Goal: Task Accomplishment & Management: Use online tool/utility

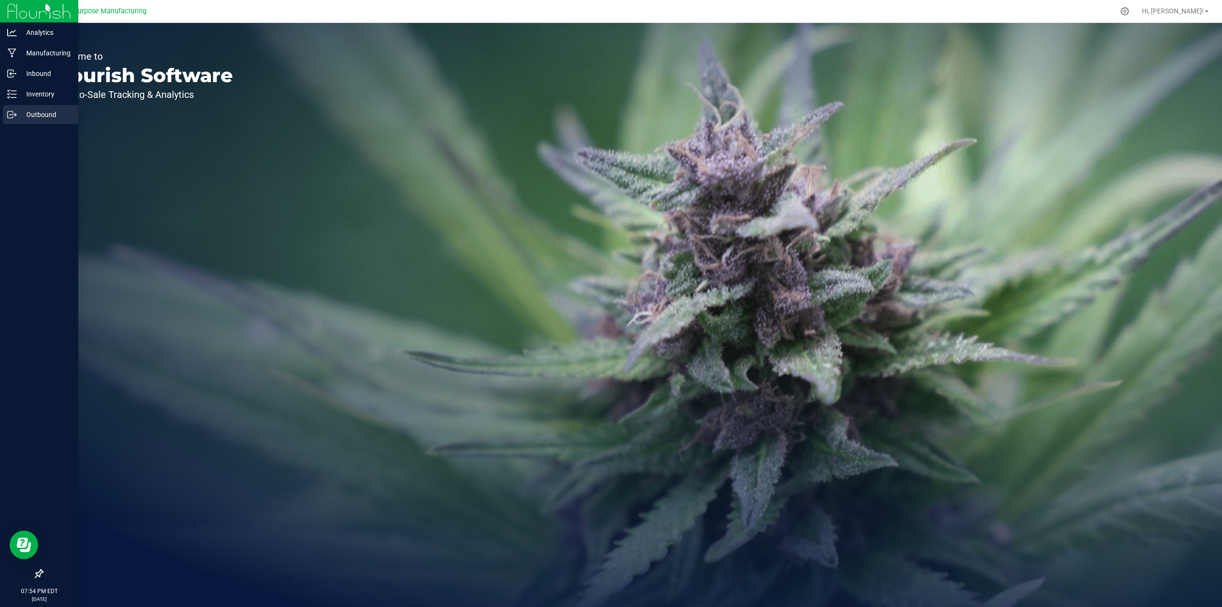
click at [31, 116] on p "Outbound" at bounding box center [45, 114] width 57 height 11
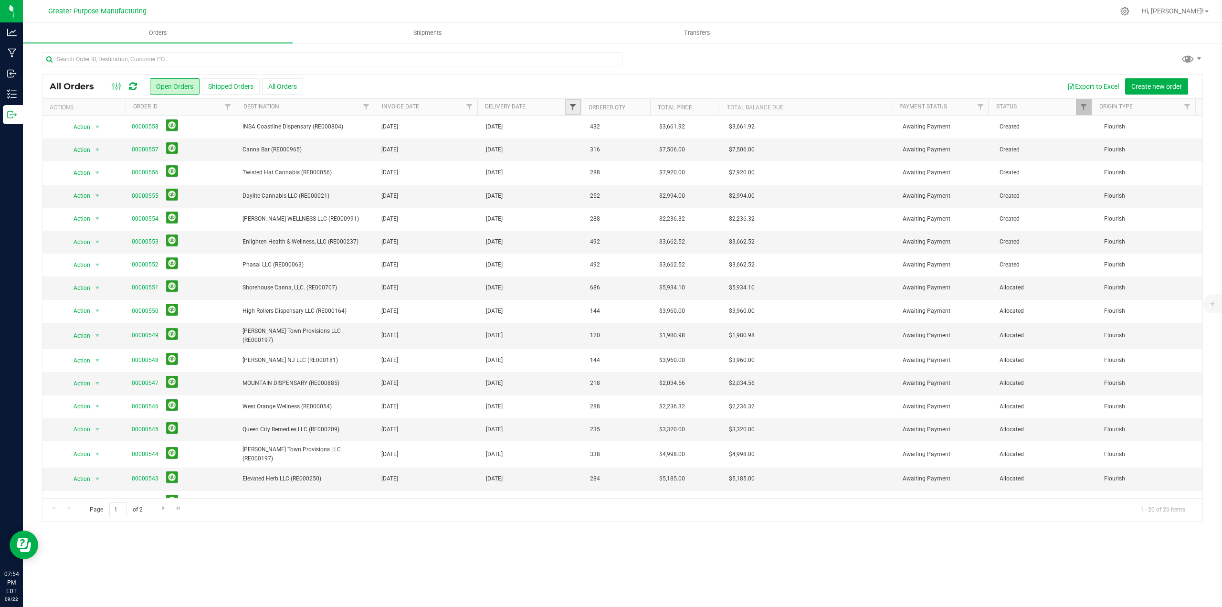
click at [575, 105] on span "Filter" at bounding box center [573, 107] width 8 height 8
click at [662, 166] on span "select" at bounding box center [662, 165] width 8 height 8
click at [606, 264] on link "23" at bounding box center [607, 264] width 14 height 15
click at [585, 195] on button "Filter" at bounding box center [594, 189] width 46 height 21
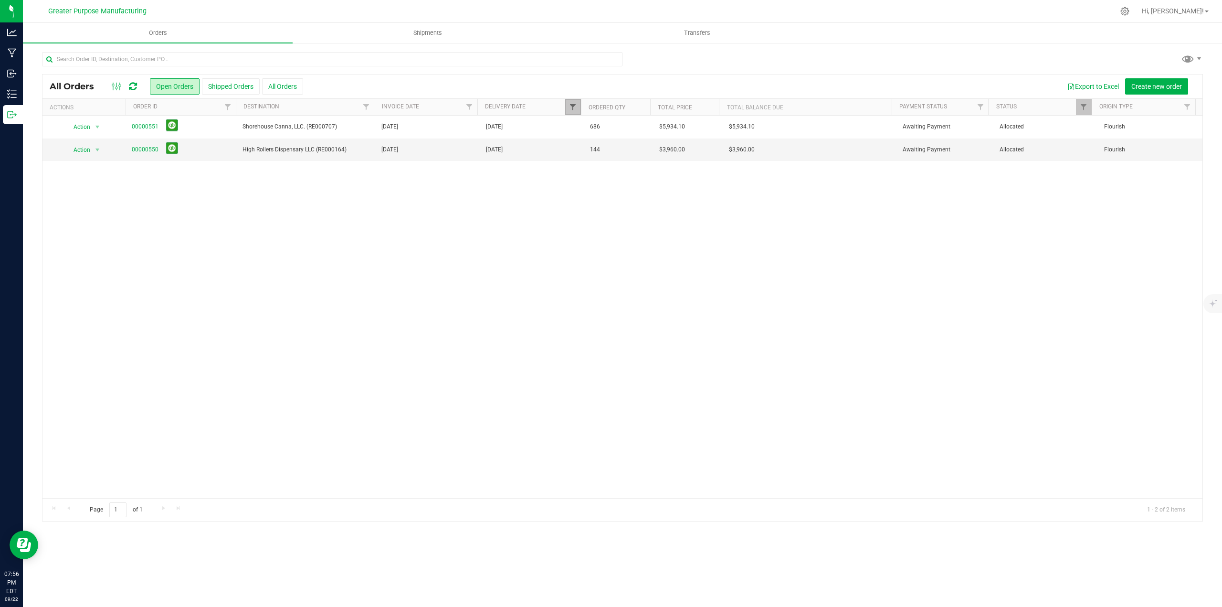
click at [571, 107] on span "Filter" at bounding box center [573, 107] width 8 height 8
click at [658, 163] on span "select" at bounding box center [662, 165] width 8 height 8
click at [624, 267] on link "24" at bounding box center [621, 264] width 14 height 15
click at [594, 192] on button "Filter" at bounding box center [594, 189] width 46 height 21
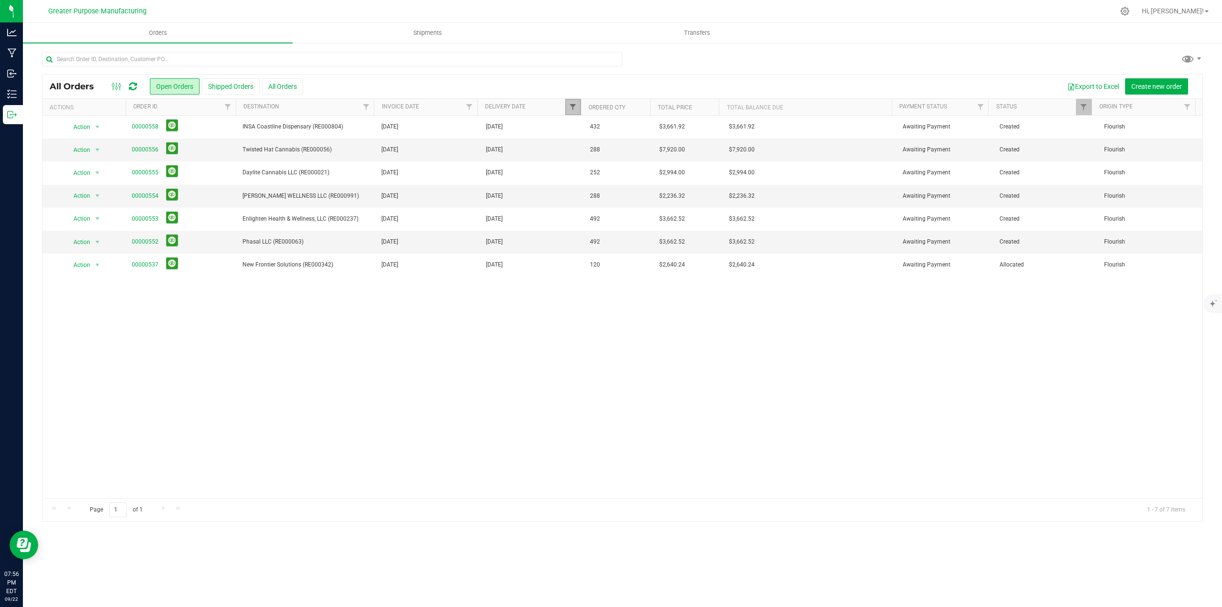
click at [574, 109] on span "Filter" at bounding box center [573, 107] width 8 height 8
click at [658, 164] on span "select" at bounding box center [662, 165] width 8 height 8
click at [638, 262] on link "25" at bounding box center [635, 264] width 14 height 15
click at [601, 195] on button "Filter" at bounding box center [594, 189] width 46 height 21
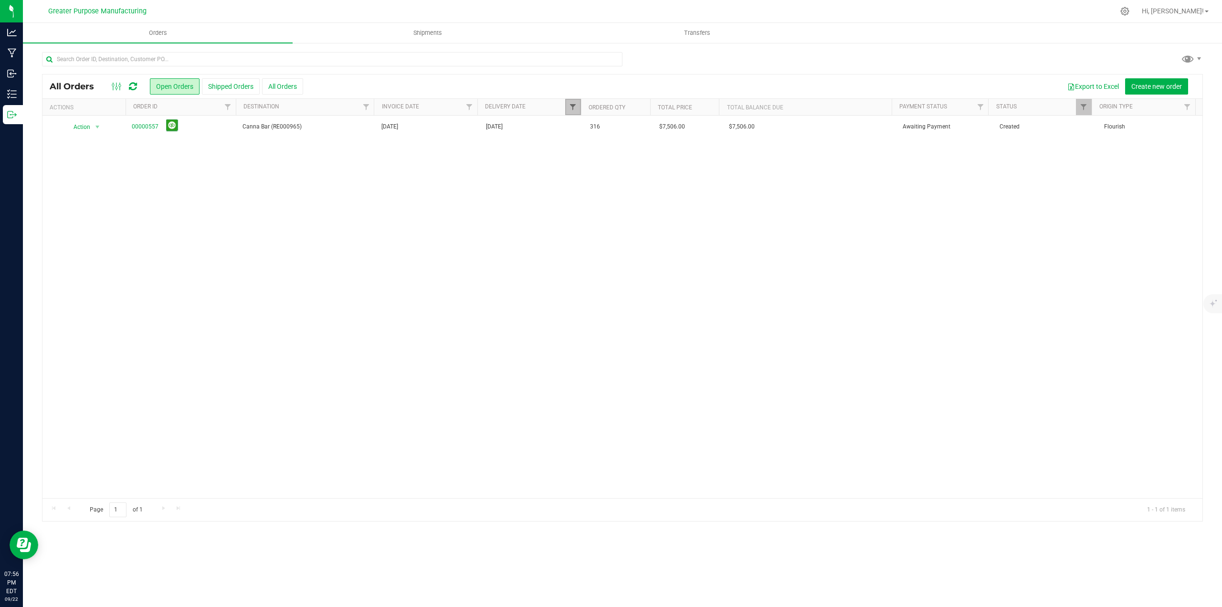
click at [576, 109] on span "Filter" at bounding box center [573, 107] width 8 height 8
click at [663, 168] on span "select" at bounding box center [662, 165] width 8 height 8
click at [647, 263] on link "26" at bounding box center [649, 264] width 14 height 15
type input "[DATE]"
click at [598, 191] on button "Filter" at bounding box center [594, 189] width 46 height 21
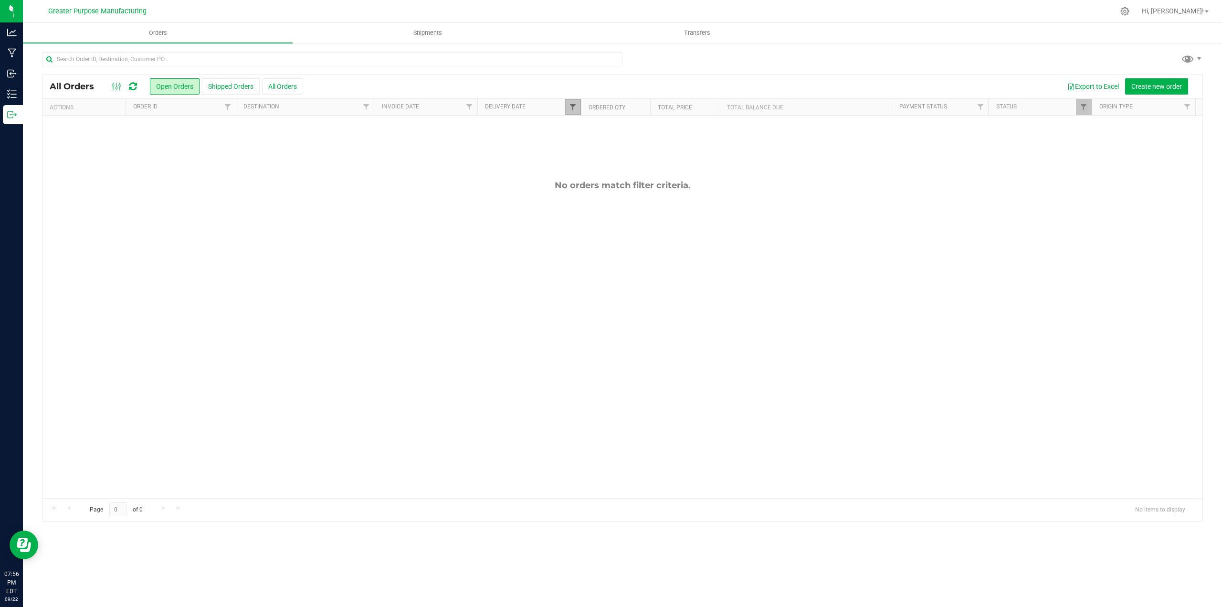
click at [576, 109] on span "Filter" at bounding box center [573, 107] width 8 height 8
click at [664, 161] on span "select" at bounding box center [662, 165] width 8 height 8
click at [606, 265] on link "23" at bounding box center [607, 264] width 14 height 15
type input "[DATE]"
click at [593, 191] on button "Filter" at bounding box center [594, 189] width 46 height 21
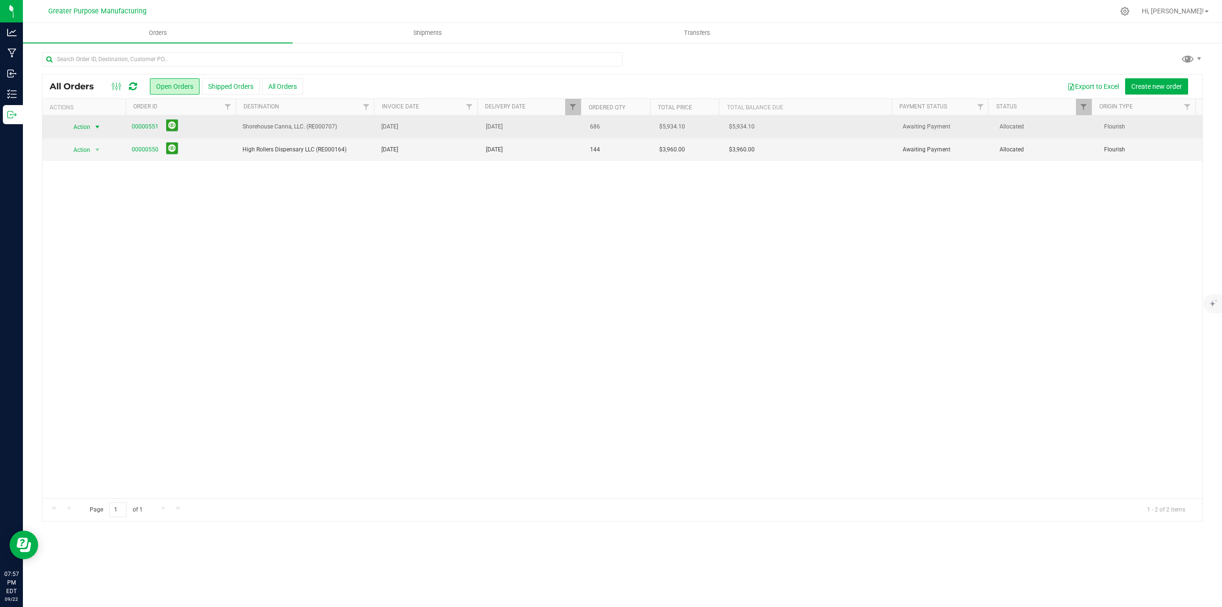
click at [95, 127] on span "select" at bounding box center [98, 127] width 8 height 8
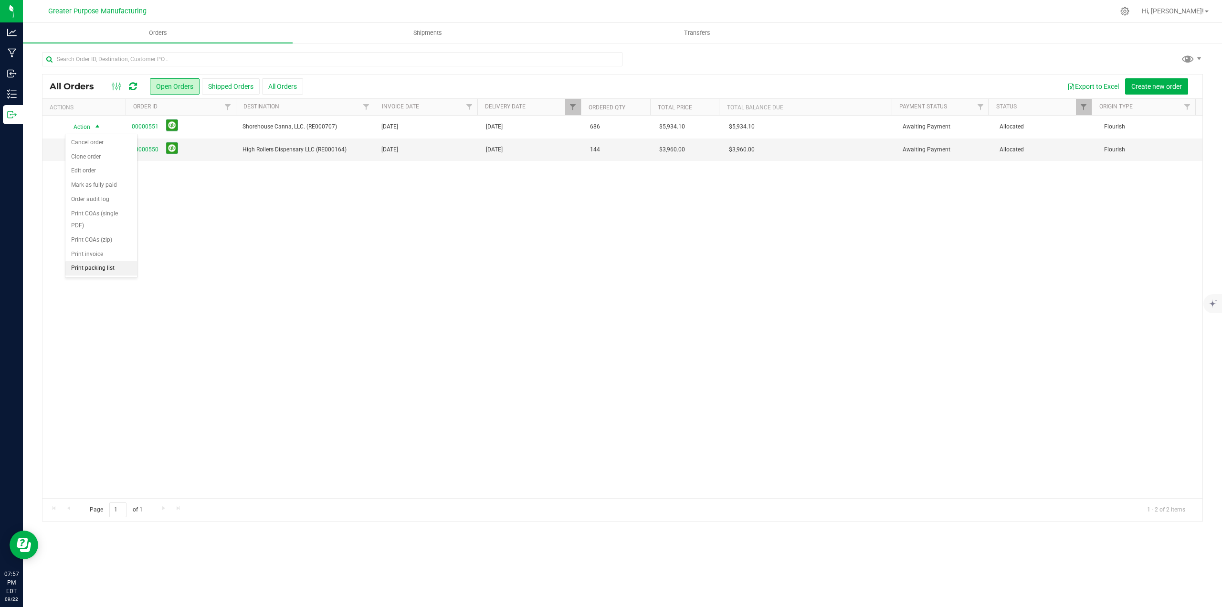
click at [89, 270] on li "Print packing list" at bounding box center [101, 268] width 72 height 14
click at [99, 150] on span "select" at bounding box center [98, 150] width 8 height 8
click at [87, 293] on li "Print packing list" at bounding box center [101, 291] width 72 height 14
